Goal: Transaction & Acquisition: Purchase product/service

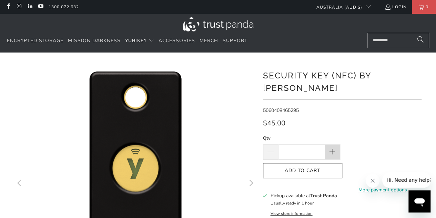
click at [335, 148] on span at bounding box center [332, 152] width 8 height 8
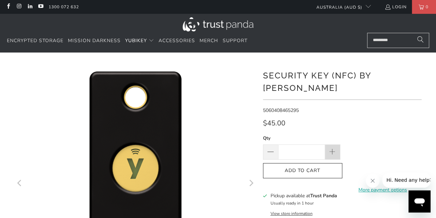
click at [335, 148] on span at bounding box center [332, 152] width 8 height 8
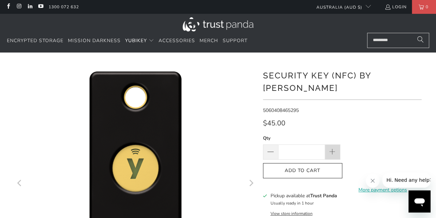
click at [335, 148] on span at bounding box center [332, 152] width 8 height 8
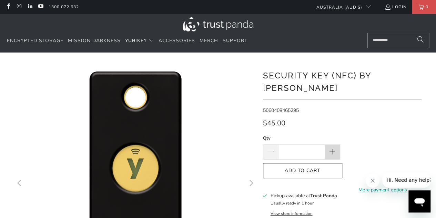
click at [335, 148] on span at bounding box center [332, 152] width 8 height 8
type input "**"
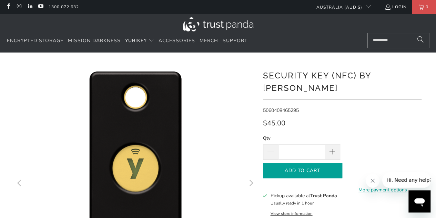
click at [308, 168] on span "Add to Cart" at bounding box center [302, 171] width 65 height 6
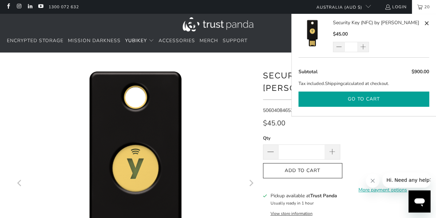
click at [367, 100] on button "Go to cart" at bounding box center [364, 99] width 131 height 16
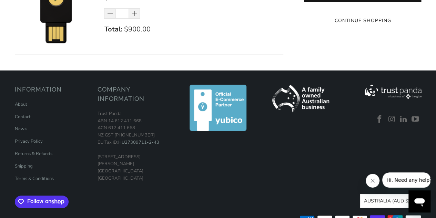
scroll to position [34, 0]
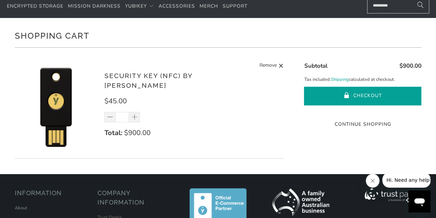
click at [359, 95] on button "Checkout" at bounding box center [362, 96] width 117 height 19
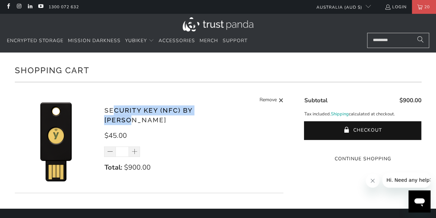
drag, startPoint x: 225, startPoint y: 113, endPoint x: 441, endPoint y: 150, distance: 218.2
click at [115, 113] on h3 "Security Key (NFC) by [PERSON_NAME]" at bounding box center [177, 115] width 146 height 20
